Goal: Information Seeking & Learning: Learn about a topic

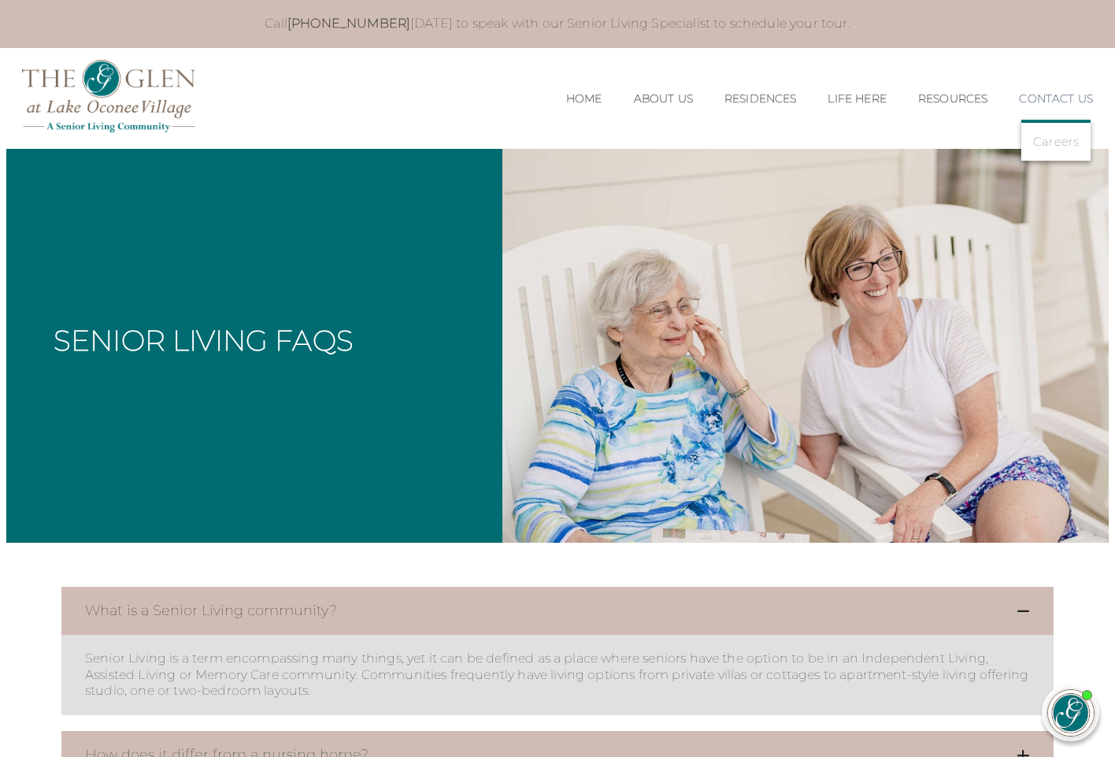
click at [1033, 93] on link "Contact Us" at bounding box center [1056, 98] width 74 height 13
click at [1037, 95] on link "Contact Us" at bounding box center [1056, 98] width 74 height 13
click at [1053, 135] on link "Careers" at bounding box center [1056, 142] width 46 height 14
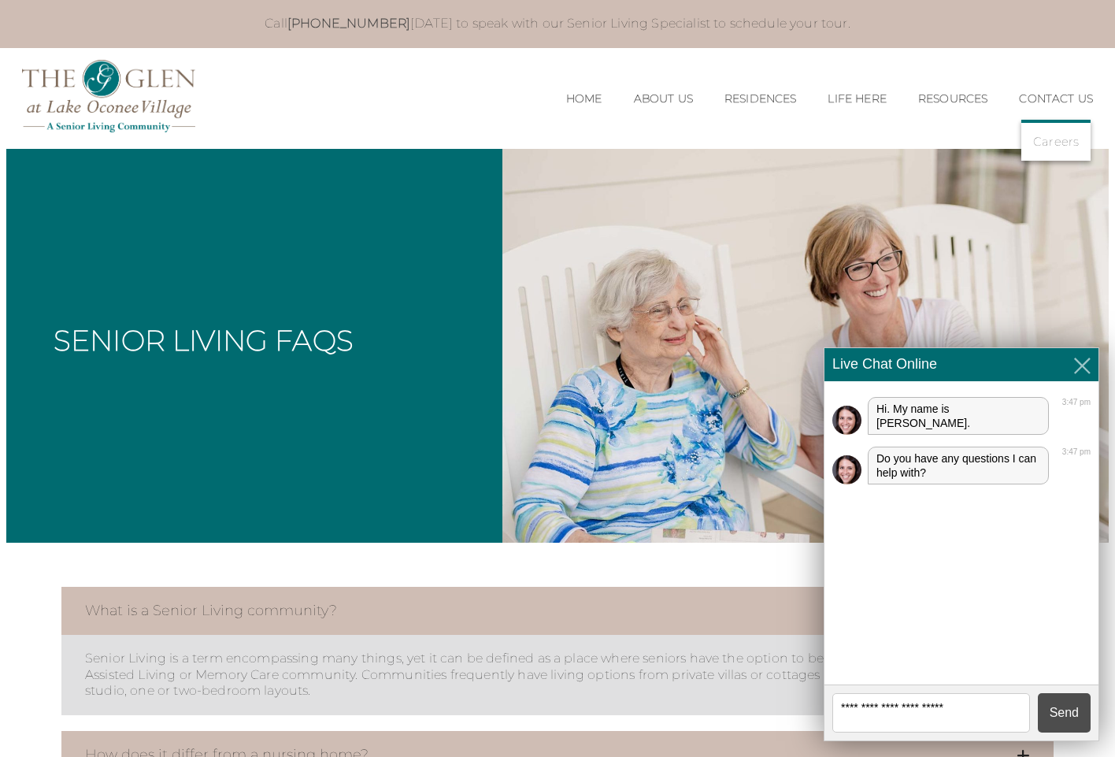
drag, startPoint x: 854, startPoint y: 705, endPoint x: 840, endPoint y: 700, distance: 14.2
click at [844, 700] on textarea at bounding box center [932, 712] width 198 height 39
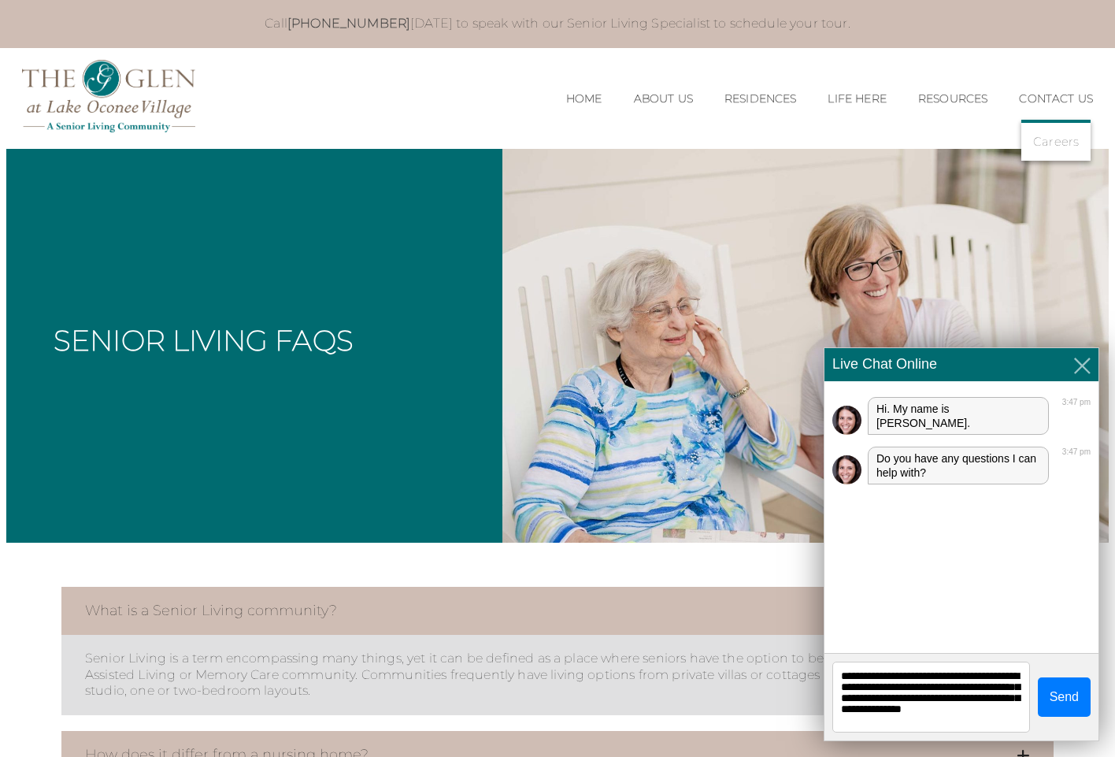
type textarea "**********"
click at [1059, 692] on button "Send" at bounding box center [1064, 696] width 53 height 39
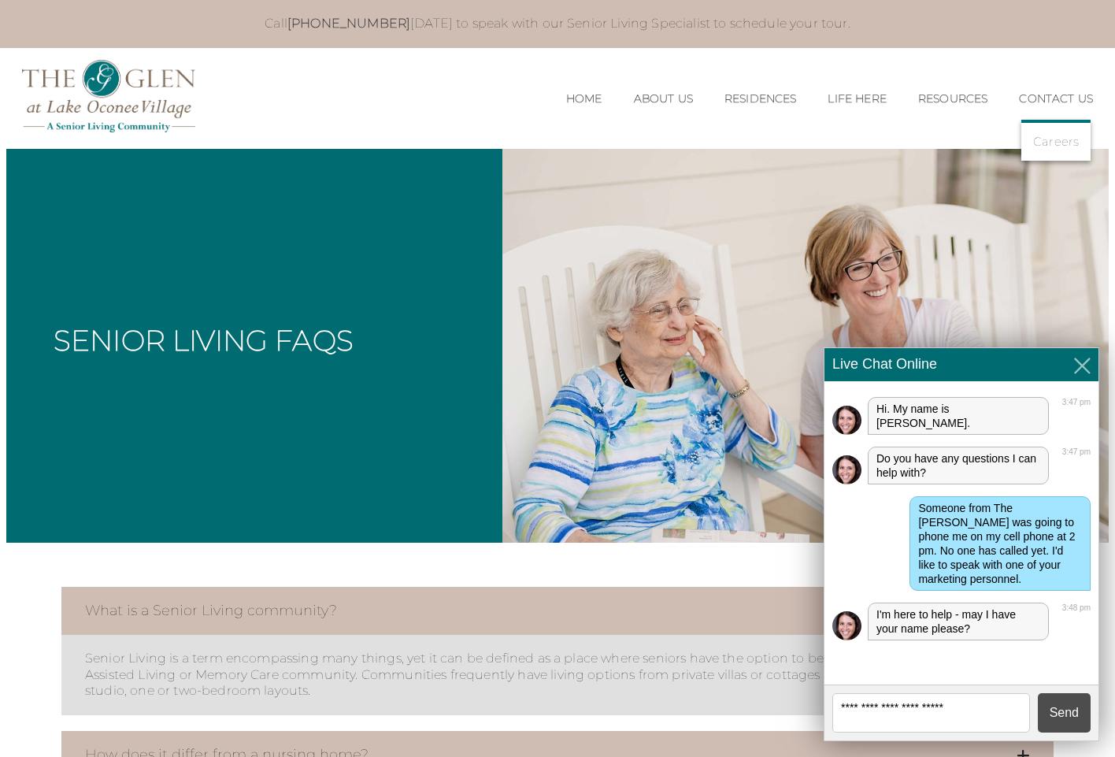
drag, startPoint x: 904, startPoint y: 718, endPoint x: 889, endPoint y: 715, distance: 15.2
click at [898, 716] on textarea at bounding box center [932, 712] width 198 height 39
type textarea "**********"
click at [1053, 714] on button "Send" at bounding box center [1064, 712] width 53 height 39
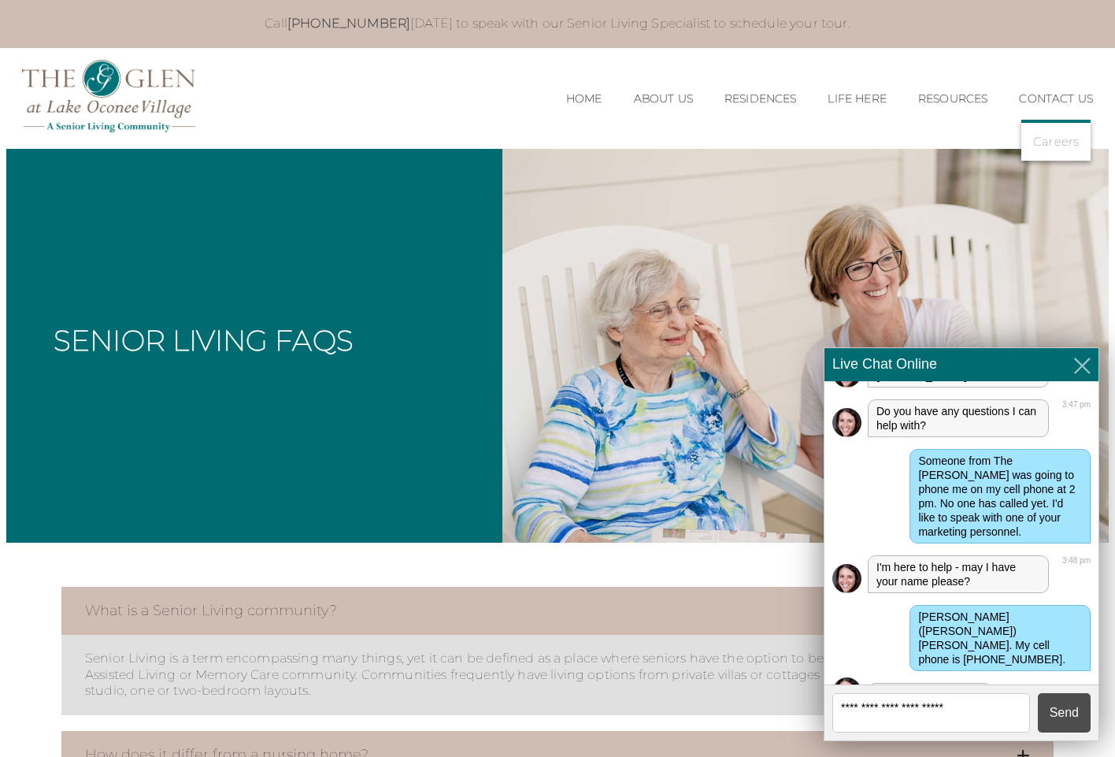
scroll to position [46, 0]
click at [841, 707] on textarea at bounding box center [932, 712] width 198 height 39
type textarea "*******"
click at [1065, 709] on button "Send" at bounding box center [1064, 712] width 53 height 39
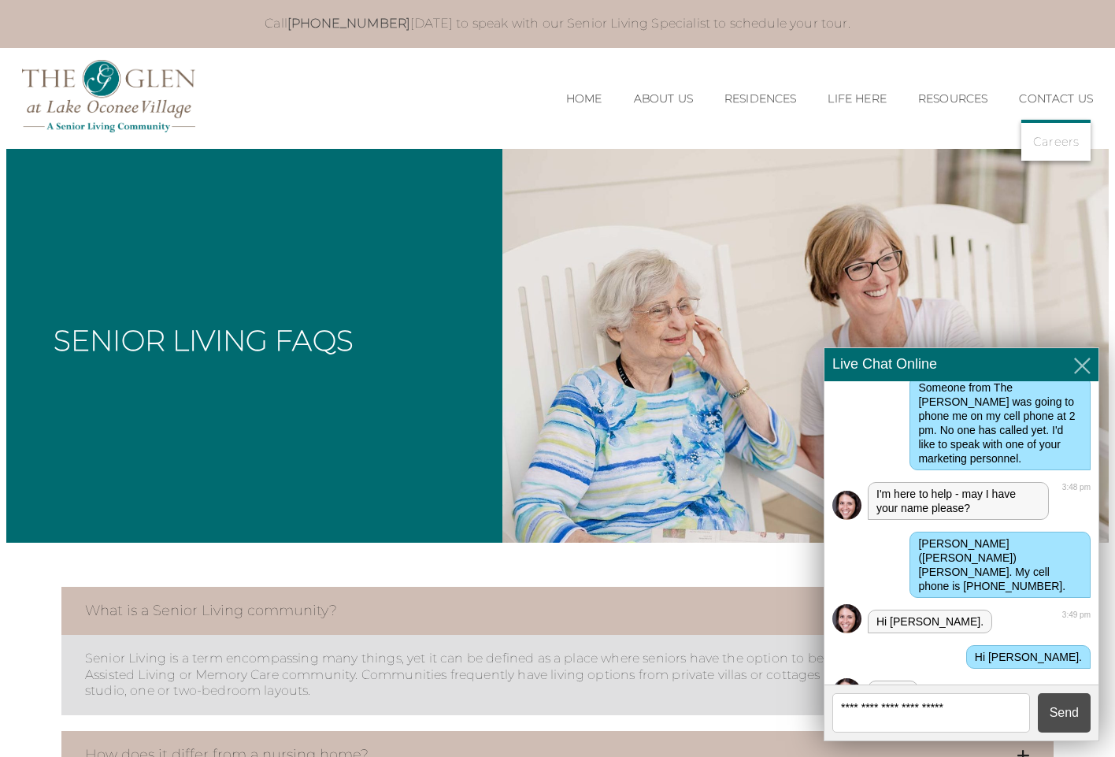
scroll to position [160, 0]
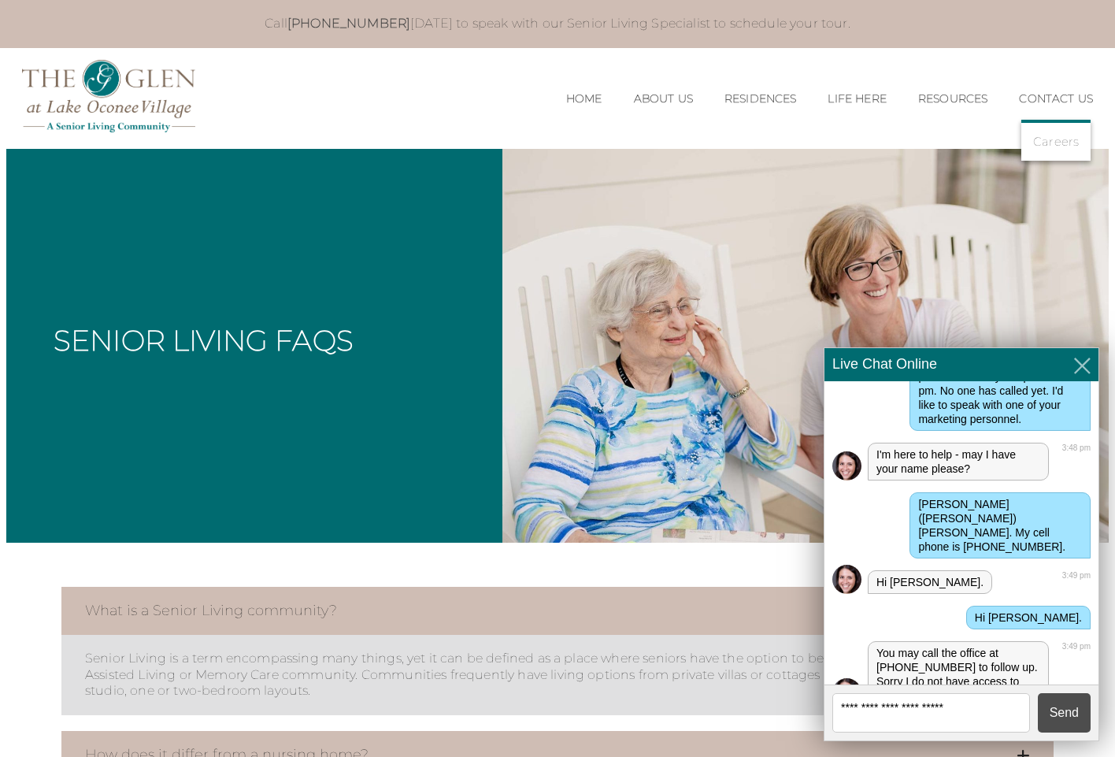
click at [844, 707] on textarea at bounding box center [932, 712] width 198 height 39
type textarea "**********"
click at [1061, 713] on button "Send" at bounding box center [1064, 712] width 53 height 39
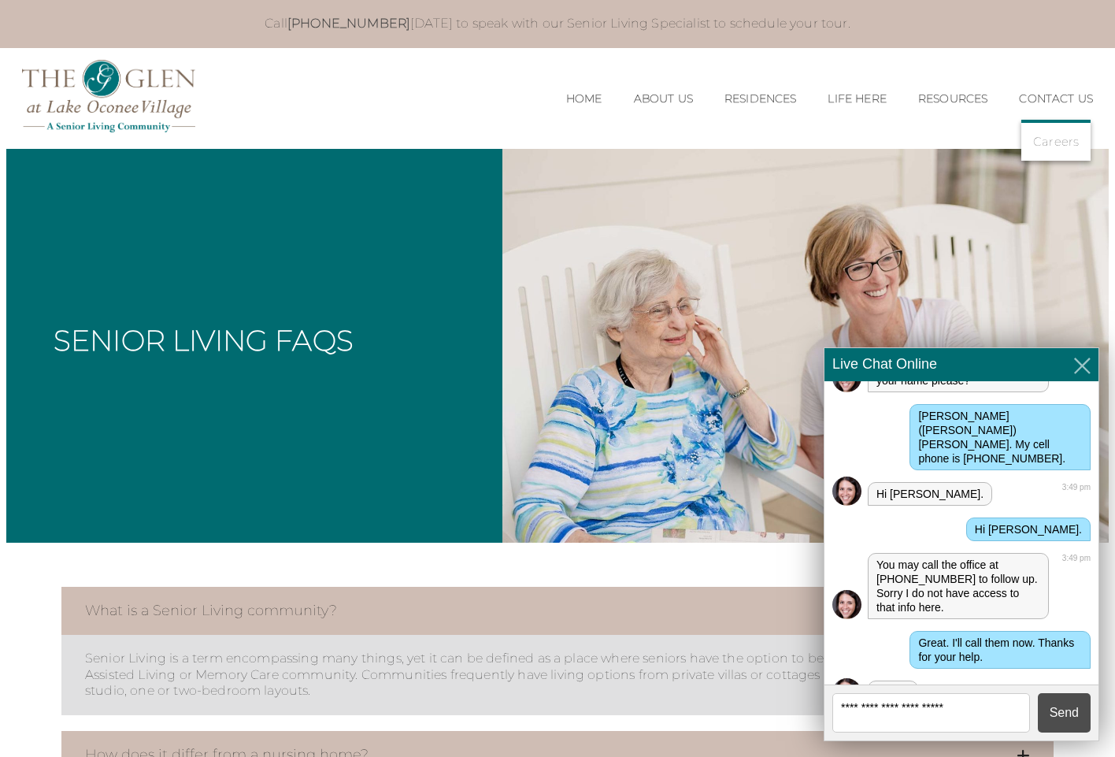
scroll to position [245, 0]
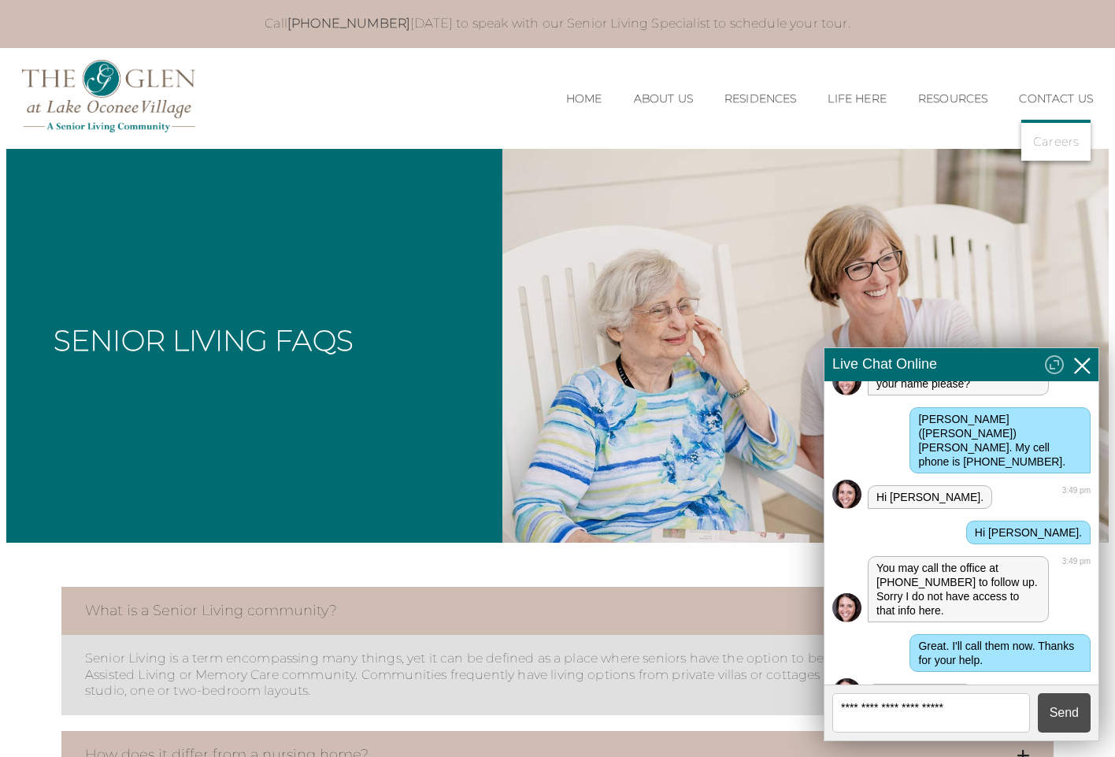
click at [1085, 362] on icon at bounding box center [1083, 366] width 24 height 24
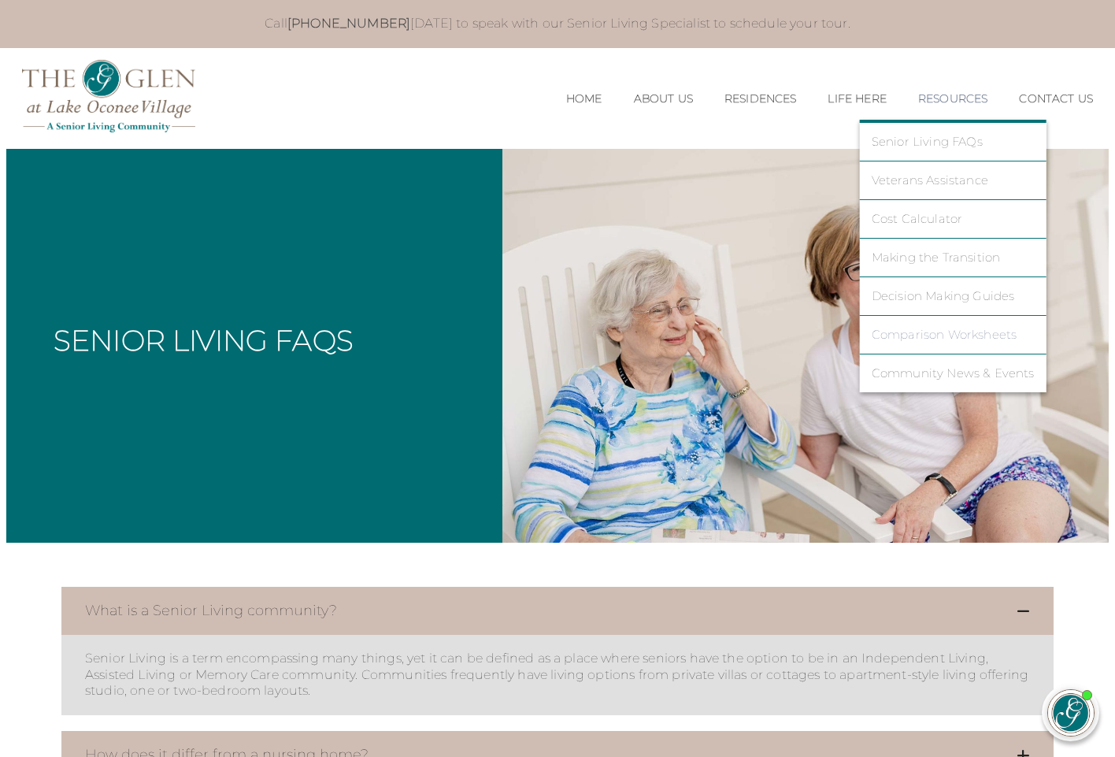
click at [937, 332] on link "Comparison Worksheets" at bounding box center [953, 335] width 163 height 14
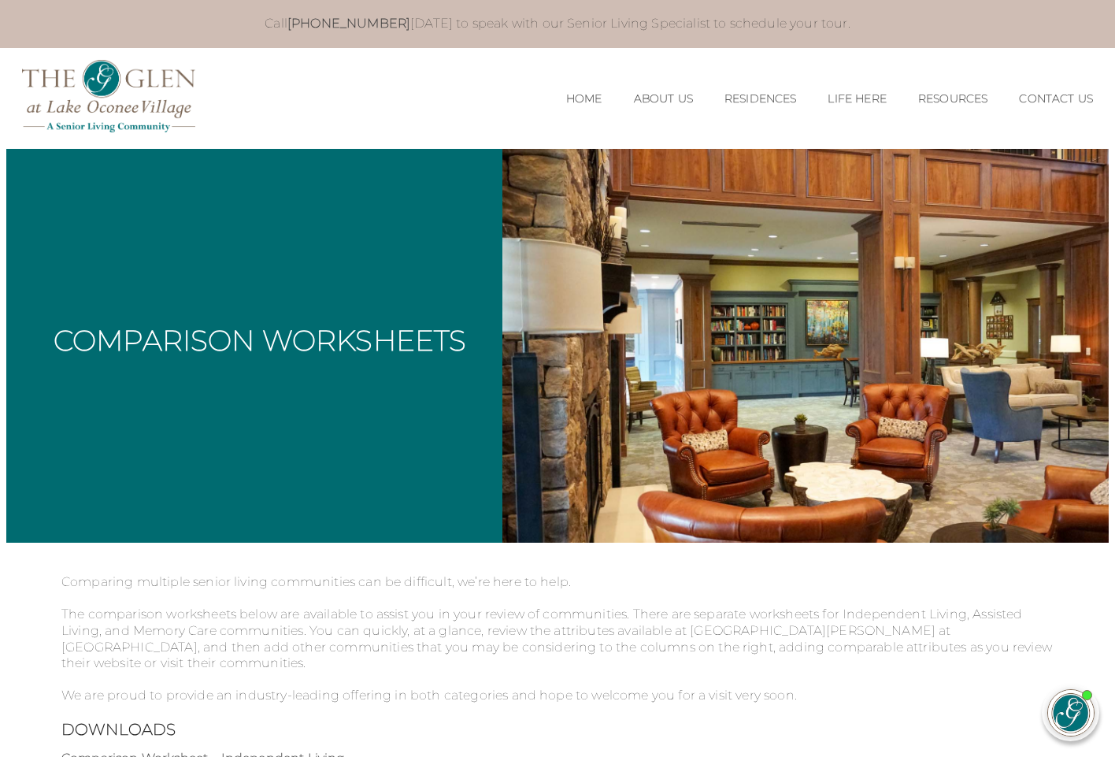
scroll to position [1, 0]
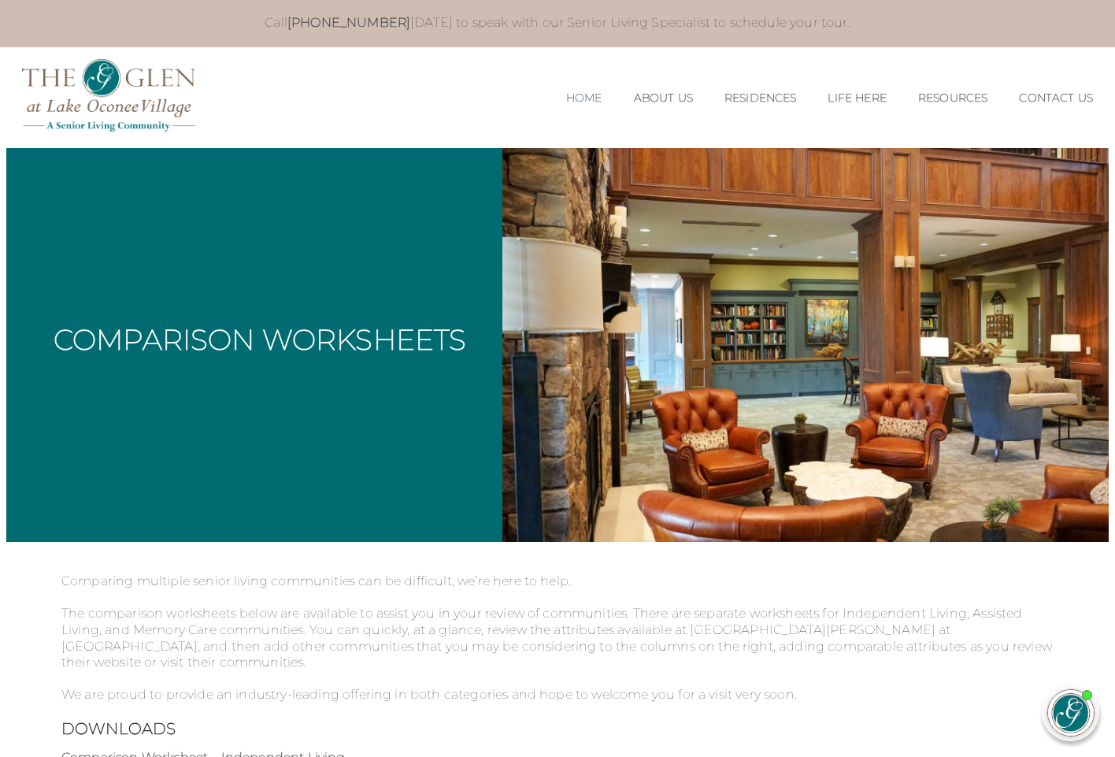
click at [566, 96] on link "Home" at bounding box center [584, 97] width 36 height 13
